Goal: Task Accomplishment & Management: Manage account settings

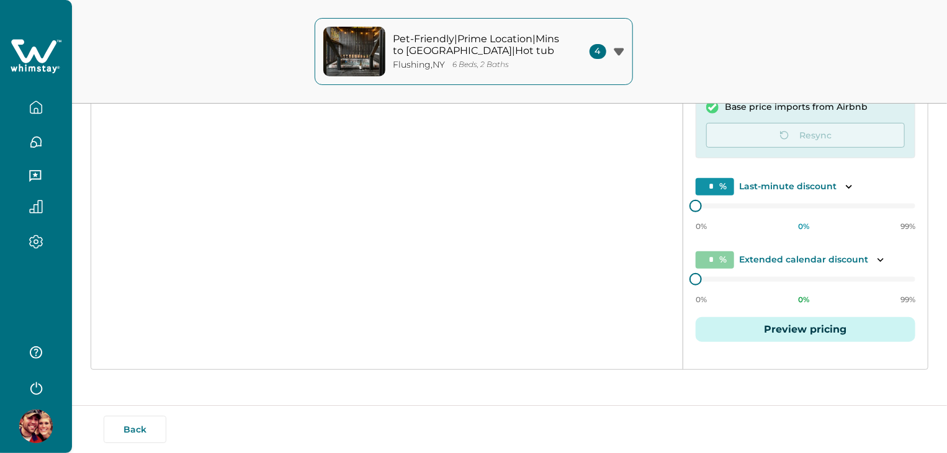
scroll to position [174, 0]
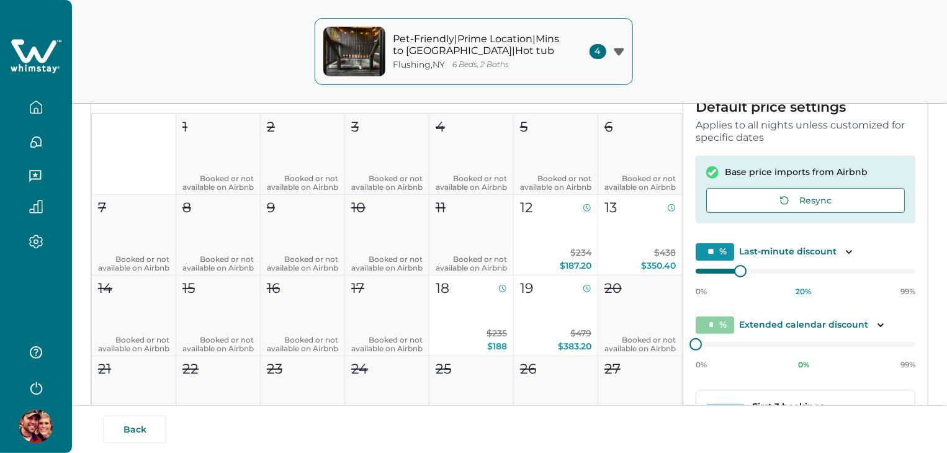
type input "**"
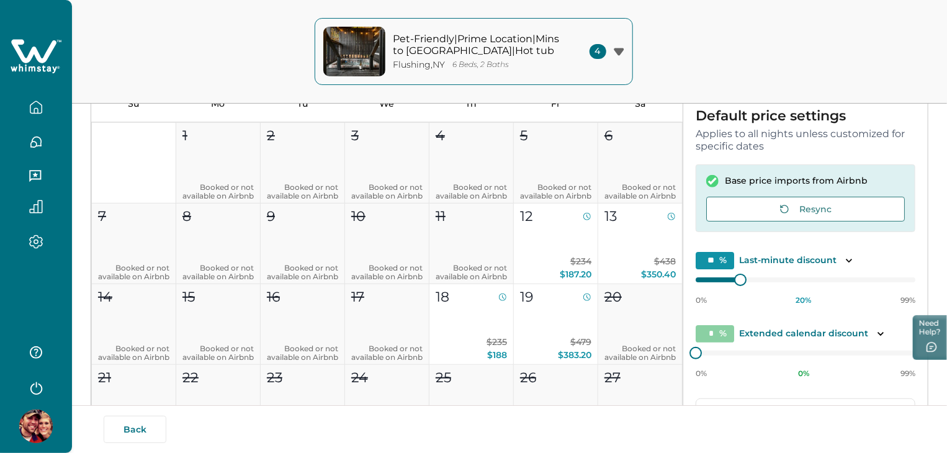
click at [760, 207] on button "Resync" at bounding box center [805, 209] width 199 height 25
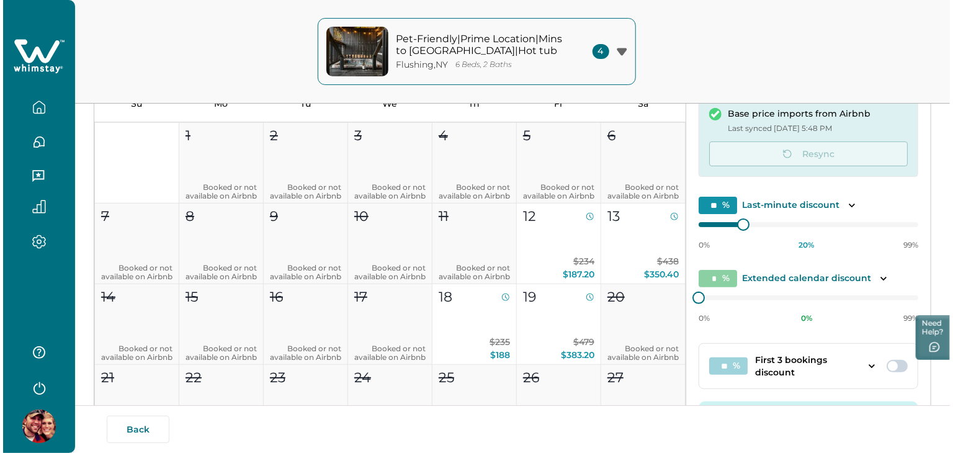
scroll to position [250, 0]
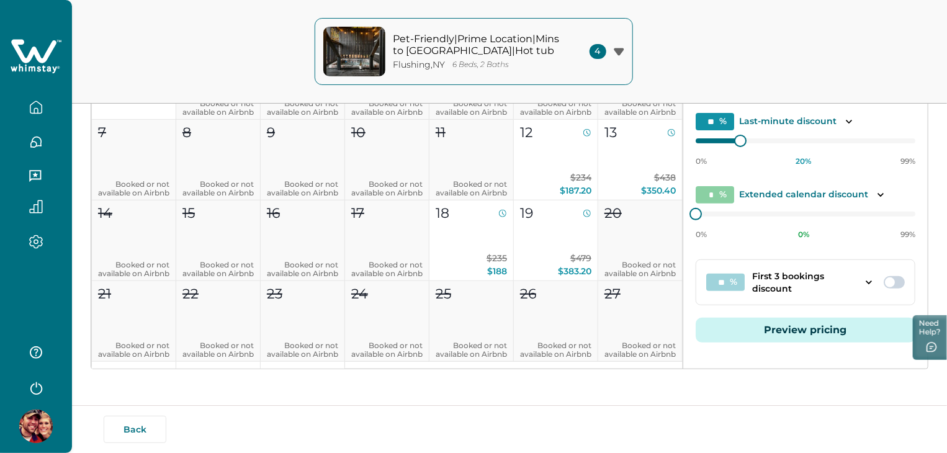
click at [798, 318] on button "Preview pricing" at bounding box center [806, 330] width 220 height 25
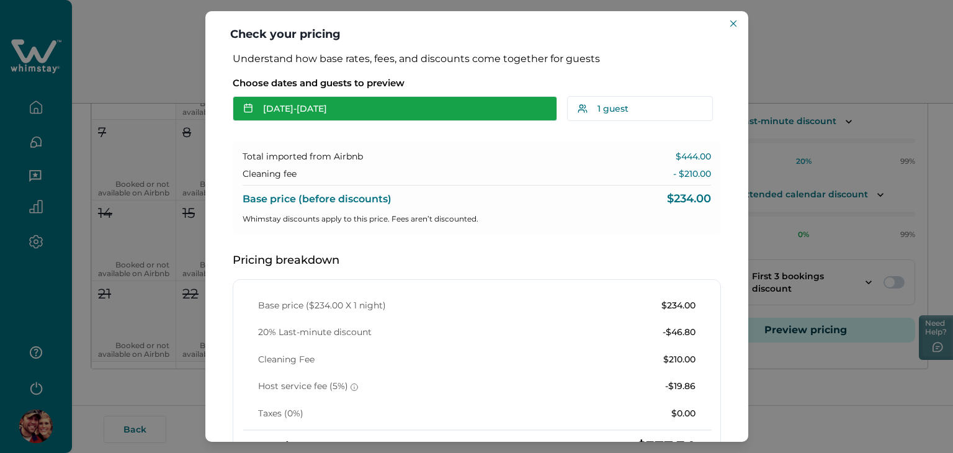
click at [339, 102] on button "[DATE] - [DATE]" at bounding box center [395, 108] width 325 height 25
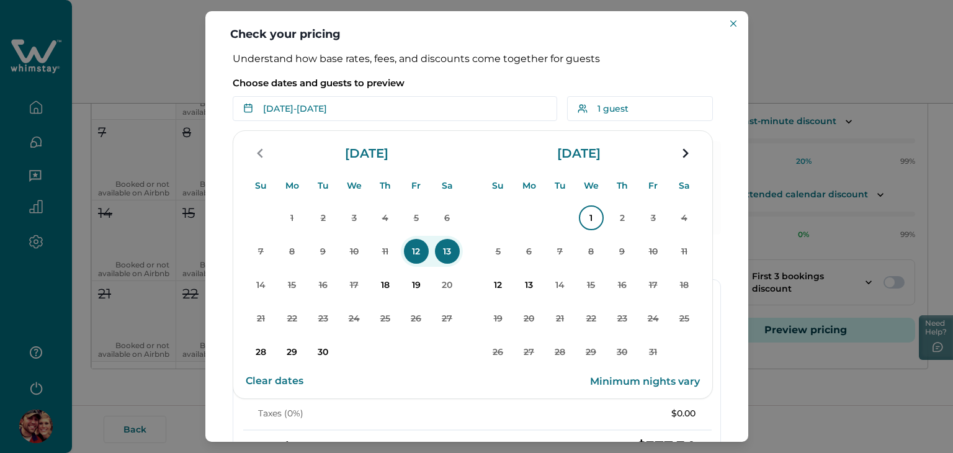
click at [590, 221] on p "1" at bounding box center [591, 217] width 25 height 25
click at [616, 227] on p "2" at bounding box center [622, 217] width 25 height 25
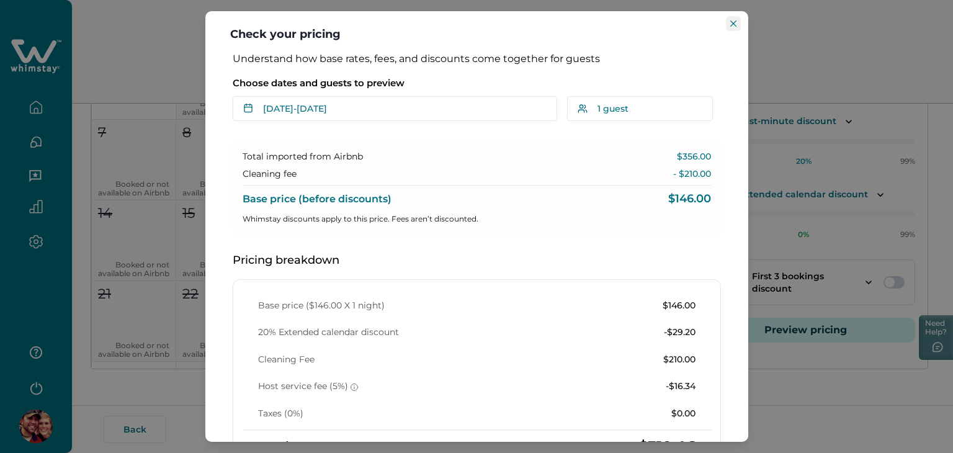
click at [734, 25] on icon "Close" at bounding box center [734, 23] width 6 height 6
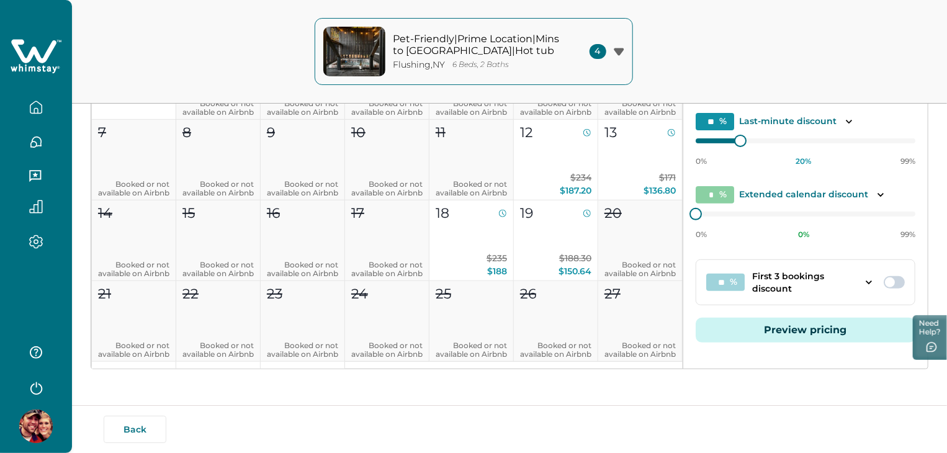
click at [778, 326] on button "Preview pricing" at bounding box center [806, 330] width 220 height 25
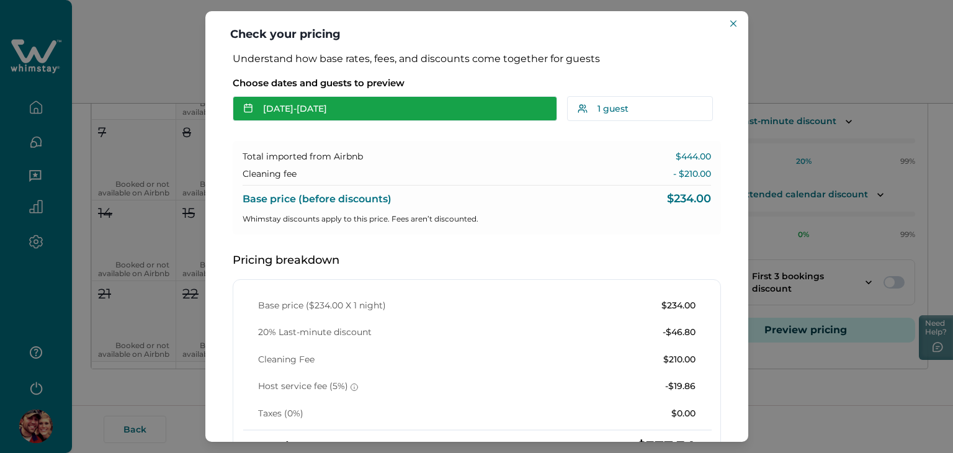
click at [392, 109] on button "[DATE] - [DATE]" at bounding box center [395, 108] width 325 height 25
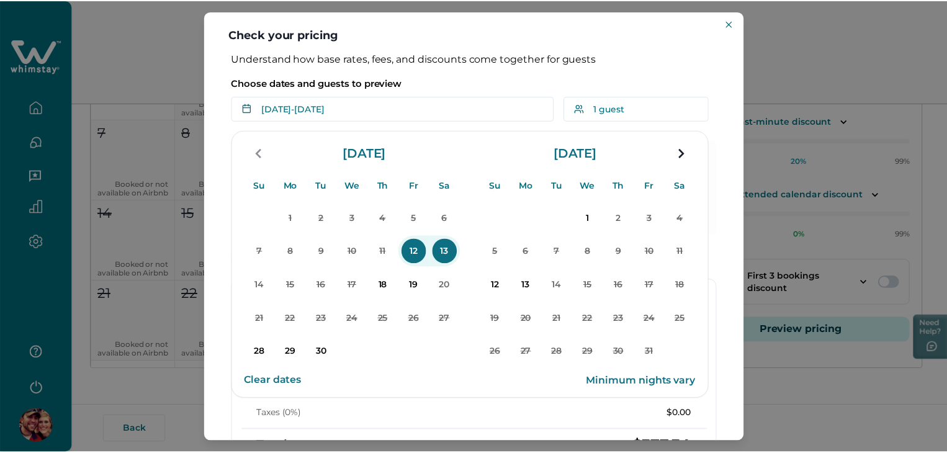
scroll to position [234, 0]
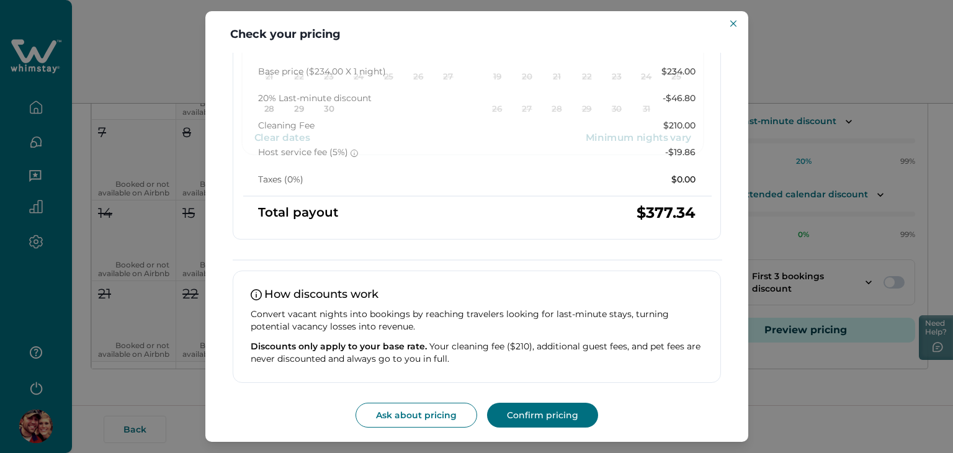
click at [819, 353] on div "Check your pricing Understand how base rates, fees, and discounts come together…" at bounding box center [476, 226] width 953 height 453
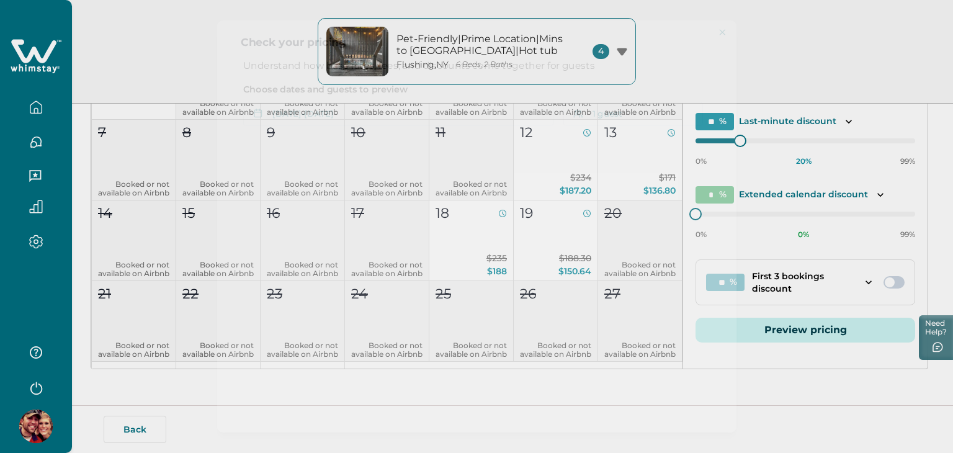
scroll to position [0, 0]
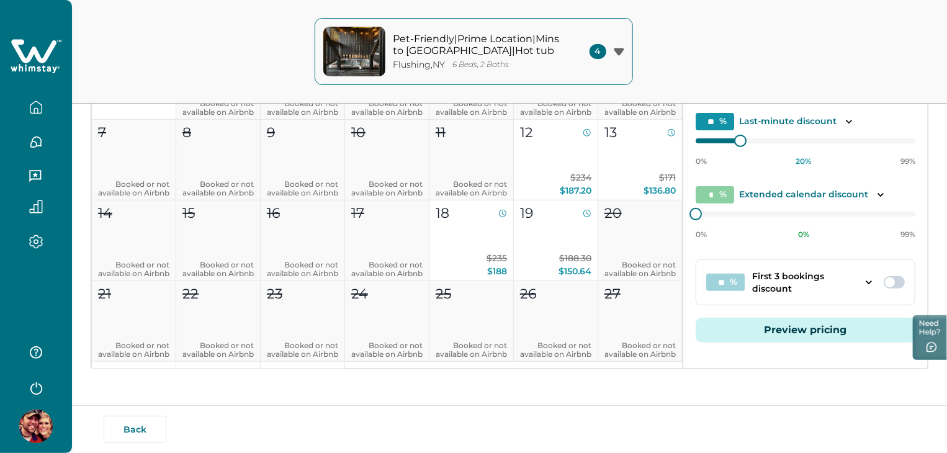
click at [791, 325] on button "Preview pricing" at bounding box center [806, 330] width 220 height 25
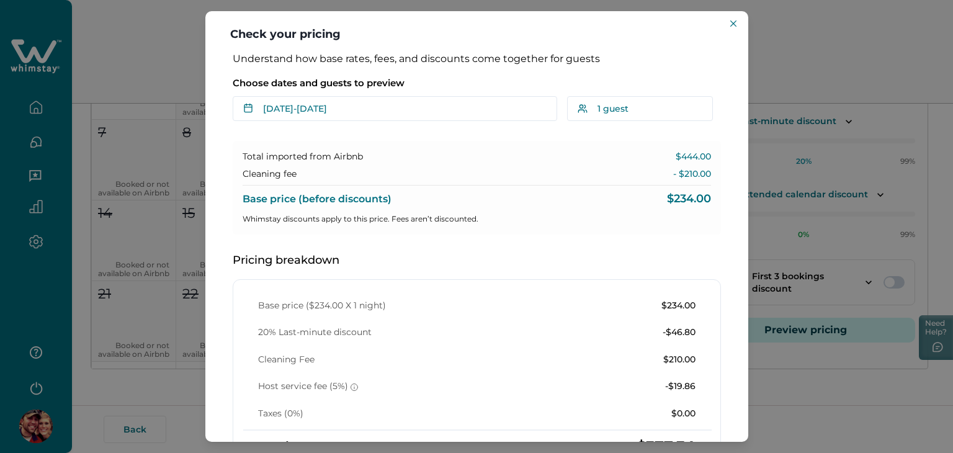
click at [687, 155] on p "$444.00" at bounding box center [693, 157] width 35 height 12
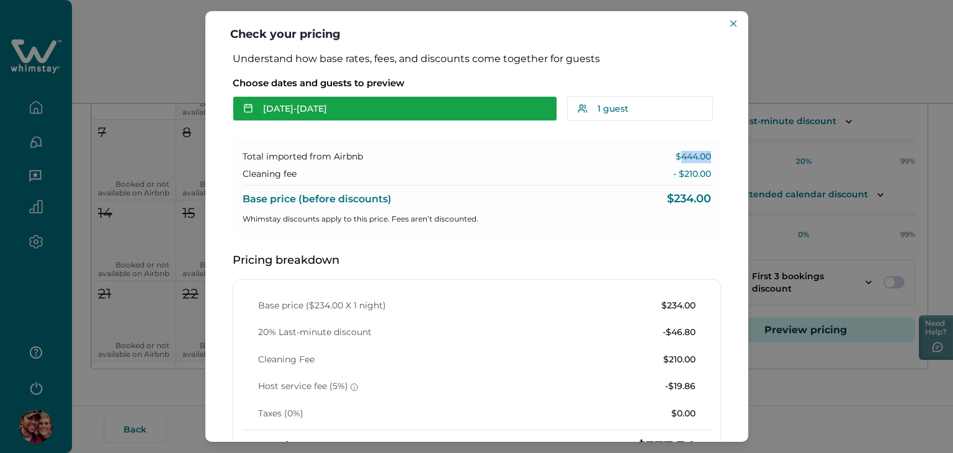
click at [320, 102] on button "[DATE] - [DATE]" at bounding box center [395, 108] width 325 height 25
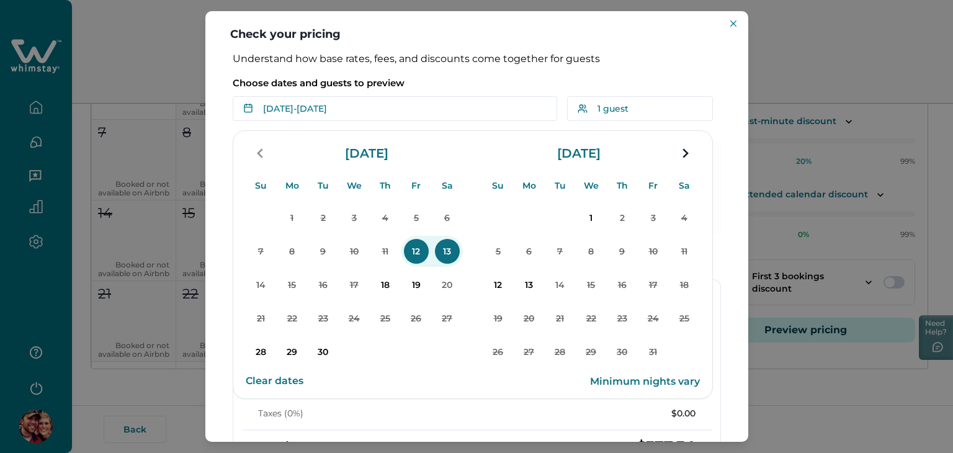
click at [282, 378] on button "Clear dates" at bounding box center [275, 381] width 58 height 25
click at [423, 248] on p "12" at bounding box center [416, 251] width 25 height 25
click at [257, 287] on p "14" at bounding box center [261, 284] width 25 height 25
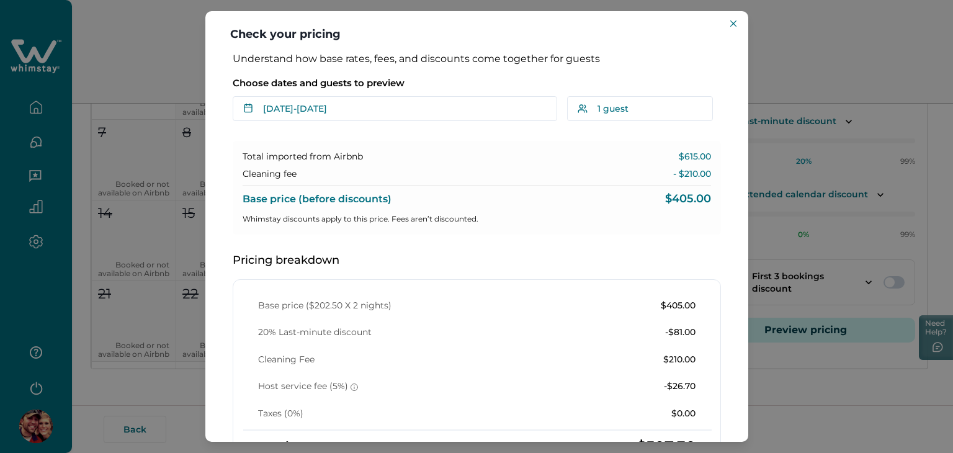
click at [682, 204] on p "$405.00" at bounding box center [688, 199] width 46 height 12
click at [736, 24] on icon "Close" at bounding box center [734, 23] width 6 height 6
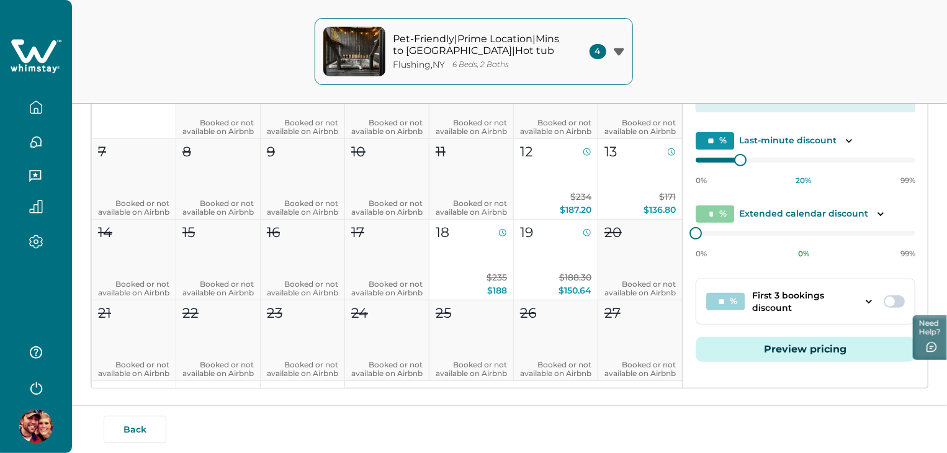
scroll to position [250, 0]
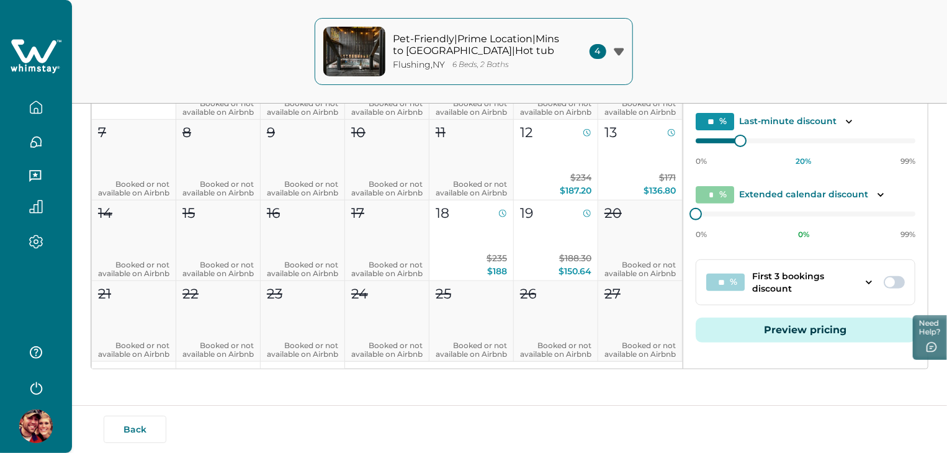
click at [806, 338] on button "Preview pricing" at bounding box center [806, 330] width 220 height 25
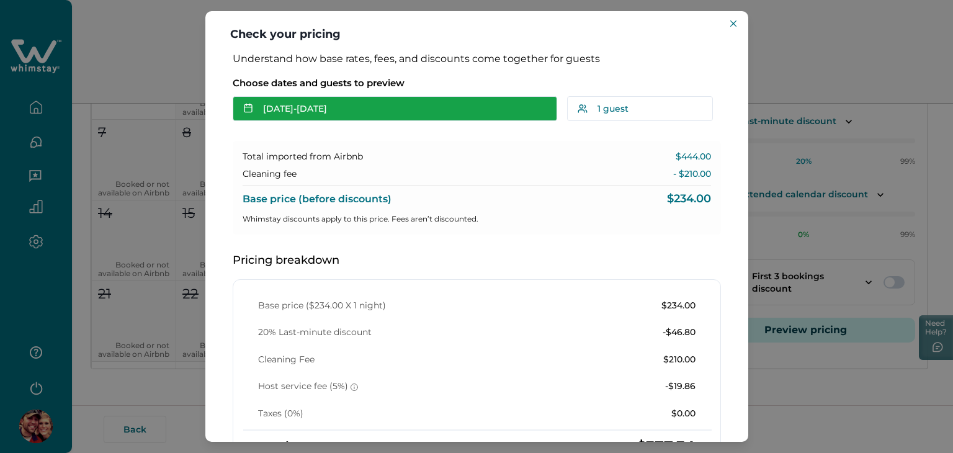
click at [445, 109] on button "[DATE] - [DATE]" at bounding box center [395, 108] width 325 height 25
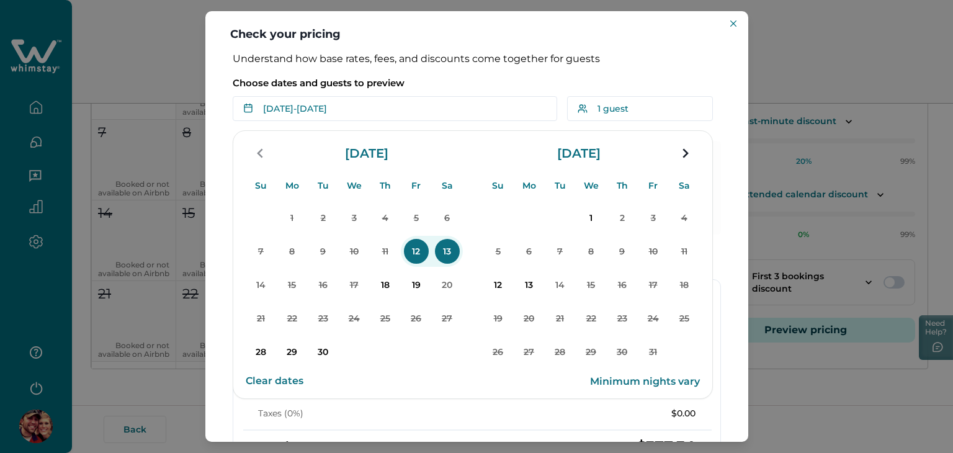
click at [418, 251] on p "12" at bounding box center [416, 251] width 25 height 25
click at [260, 289] on p "14" at bounding box center [261, 284] width 25 height 25
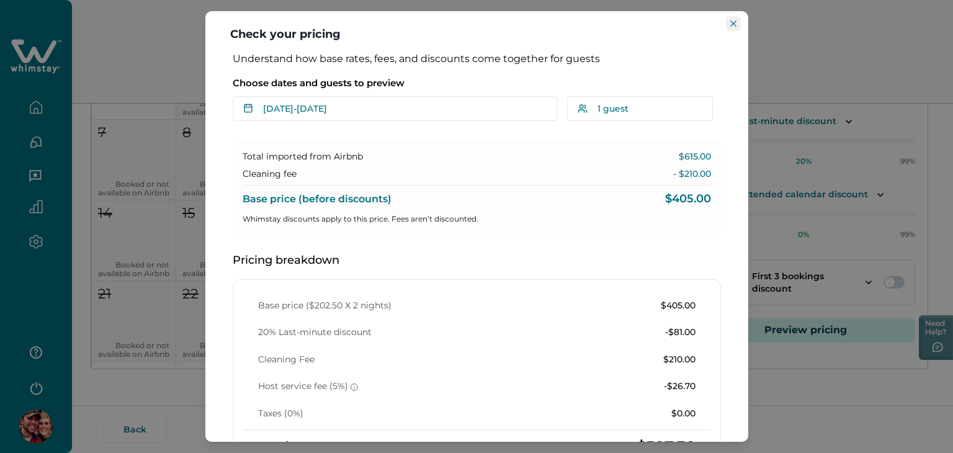
click at [728, 21] on button "Close" at bounding box center [733, 23] width 15 height 15
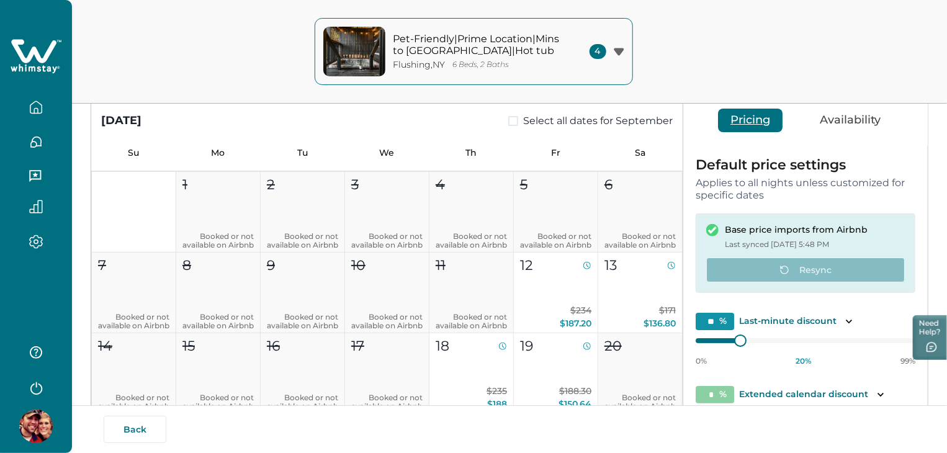
scroll to position [119, 0]
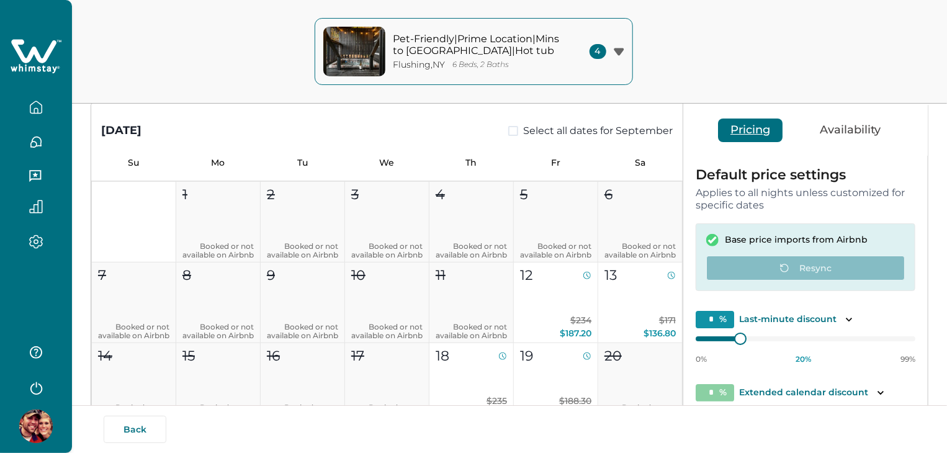
type input "**"
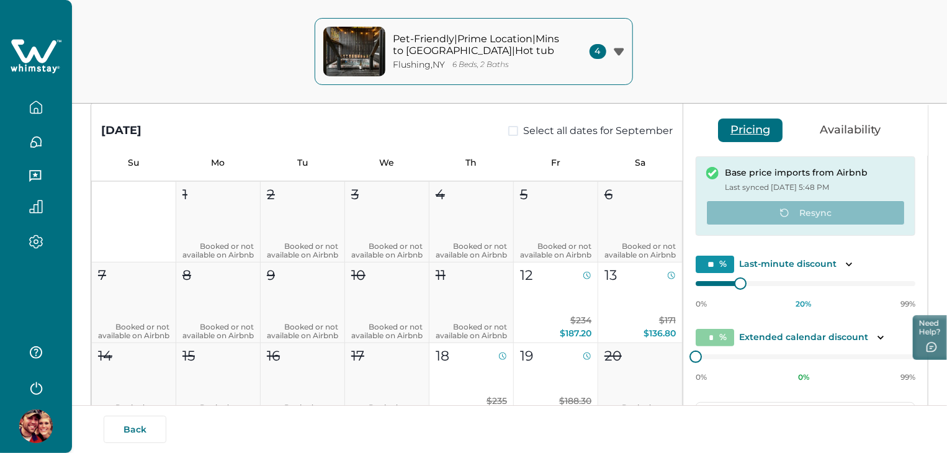
scroll to position [250, 0]
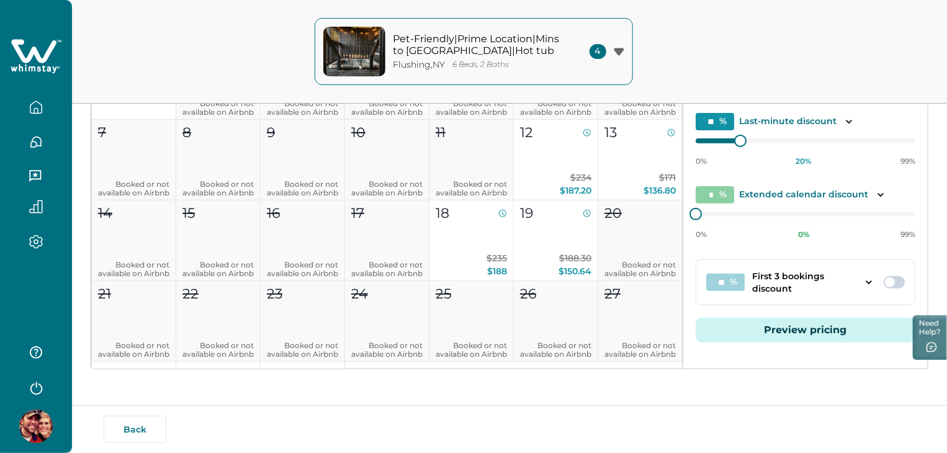
click at [799, 326] on button "Preview pricing" at bounding box center [806, 330] width 220 height 25
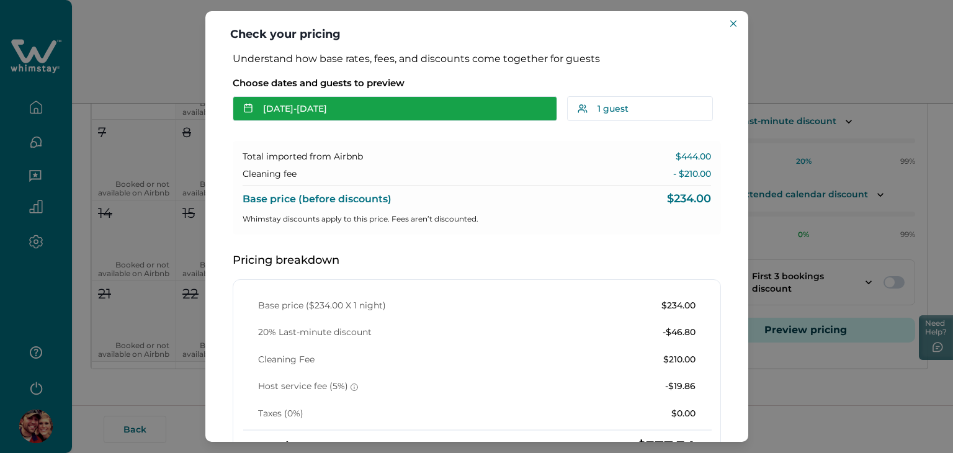
click at [482, 115] on button "[DATE] - [DATE]" at bounding box center [395, 108] width 325 height 25
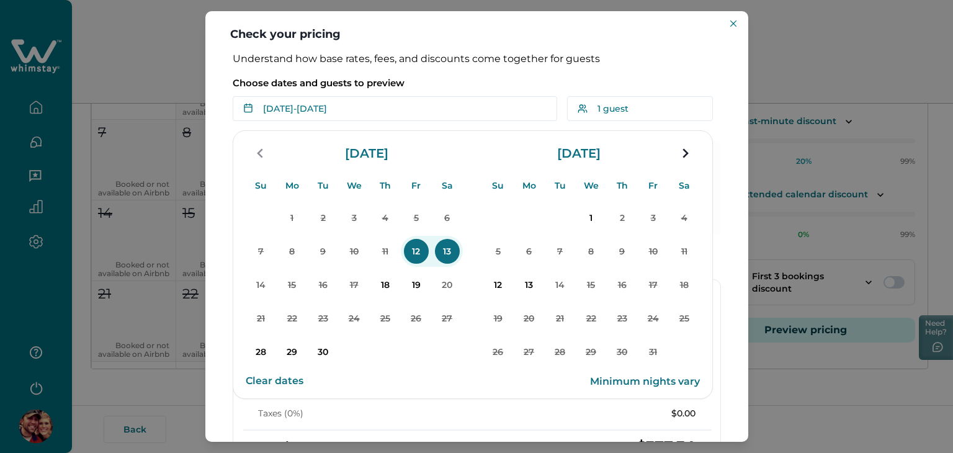
click at [411, 256] on p "12" at bounding box center [416, 251] width 25 height 25
click at [266, 289] on p "14" at bounding box center [261, 284] width 25 height 25
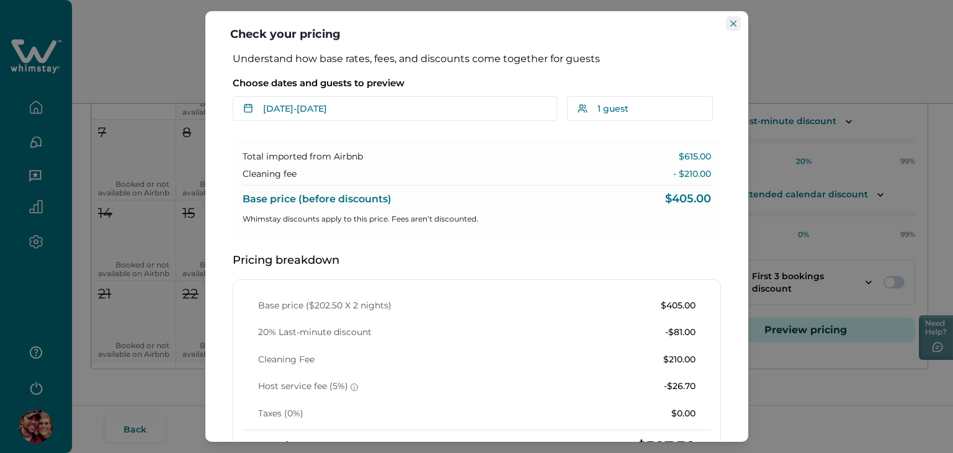
click at [733, 22] on icon "Close" at bounding box center [734, 23] width 6 height 6
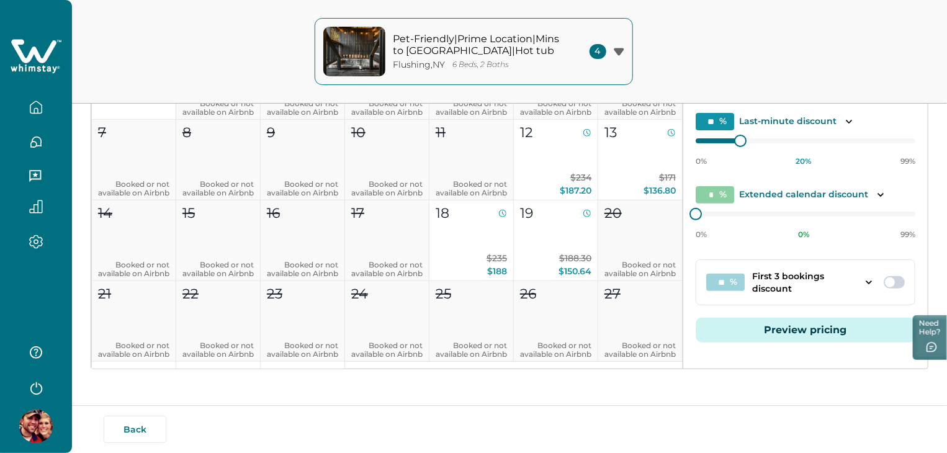
click at [760, 323] on button "Preview pricing" at bounding box center [806, 330] width 220 height 25
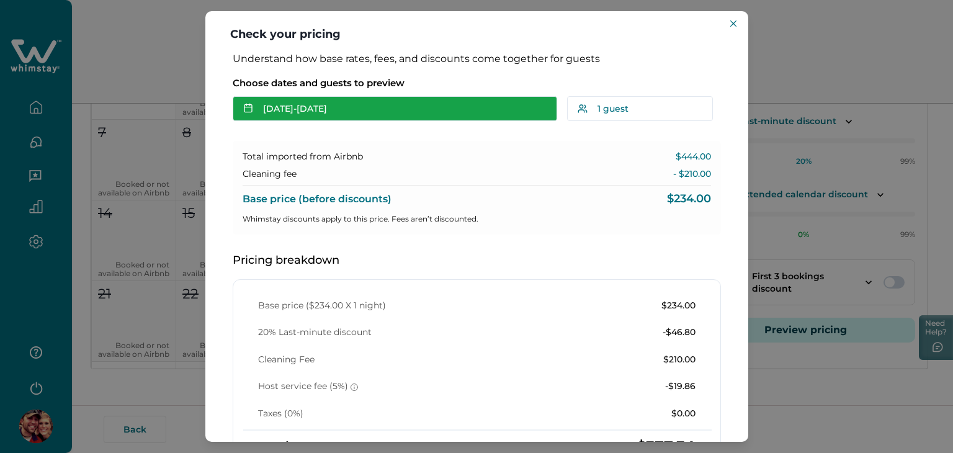
click at [419, 107] on button "[DATE] - [DATE]" at bounding box center [395, 108] width 325 height 25
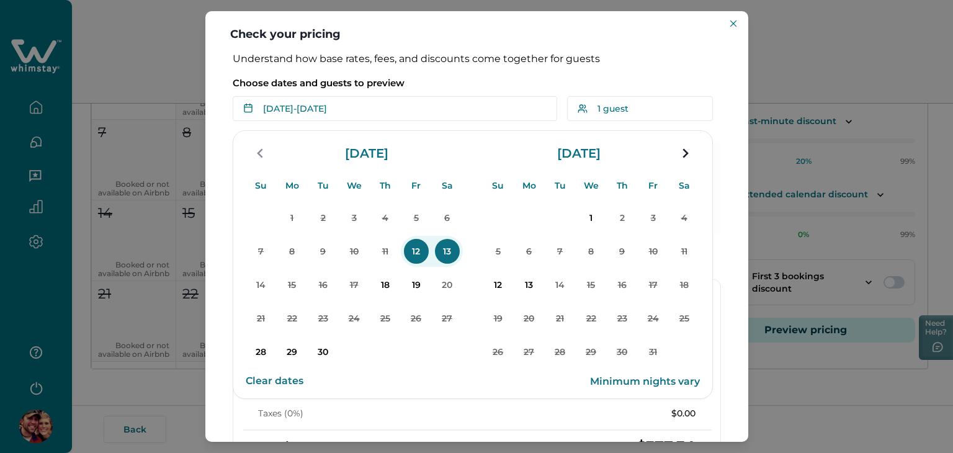
click at [425, 248] on p "12" at bounding box center [416, 251] width 25 height 25
click at [258, 282] on p "14" at bounding box center [261, 284] width 25 height 25
